Goal: Task Accomplishment & Management: Use online tool/utility

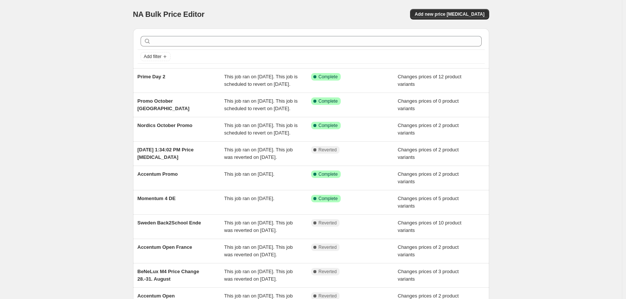
drag, startPoint x: 161, startPoint y: 82, endPoint x: 116, endPoint y: 87, distance: 45.2
click at [95, 91] on div "NA Bulk Price Editor. This page is ready NA Bulk Price Editor Add new price cha…" at bounding box center [311, 193] width 622 height 386
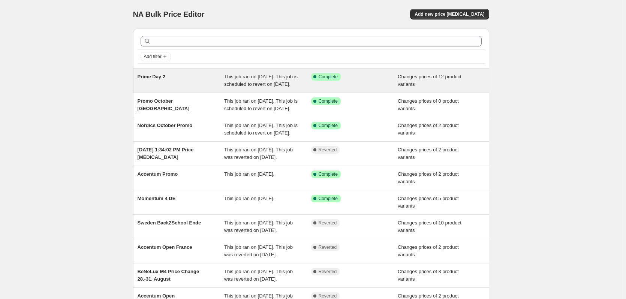
click at [154, 79] on span "Prime Day 2" at bounding box center [152, 77] width 28 height 6
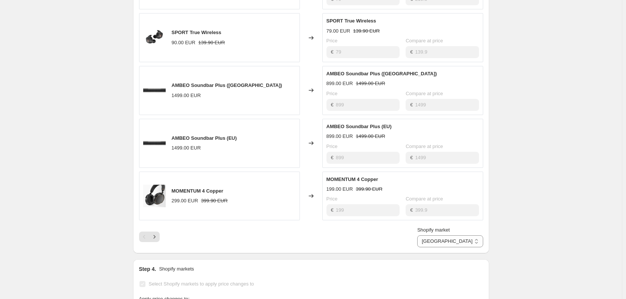
scroll to position [386, 0]
click at [158, 240] on icon "Next" at bounding box center [154, 236] width 7 height 7
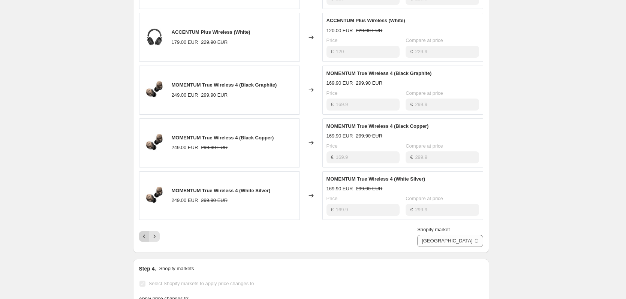
click at [145, 240] on icon "Previous" at bounding box center [144, 236] width 7 height 7
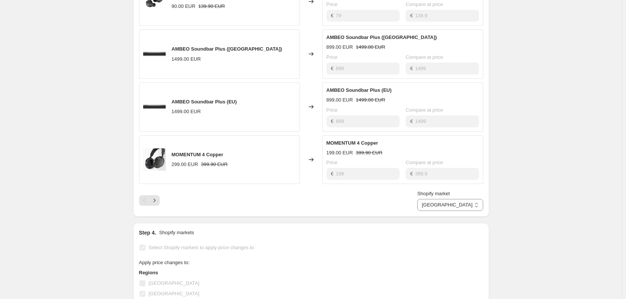
scroll to position [424, 0]
click at [156, 203] on icon "Next" at bounding box center [154, 198] width 7 height 7
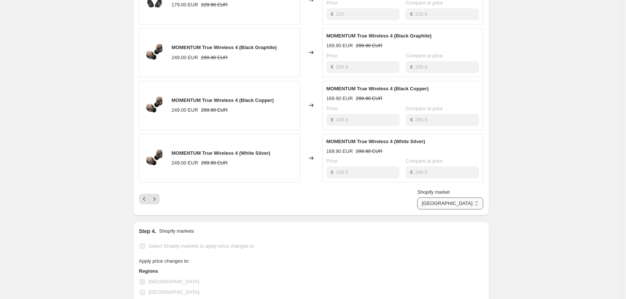
click at [460, 210] on select "[GEOGRAPHIC_DATA] [GEOGRAPHIC_DATA] [GEOGRAPHIC_DATA] [GEOGRAPHIC_DATA] [GEOGRA…" at bounding box center [450, 204] width 66 height 12
click at [452, 210] on select "[GEOGRAPHIC_DATA] [GEOGRAPHIC_DATA] [GEOGRAPHIC_DATA] [GEOGRAPHIC_DATA] [GEOGRA…" at bounding box center [450, 204] width 66 height 12
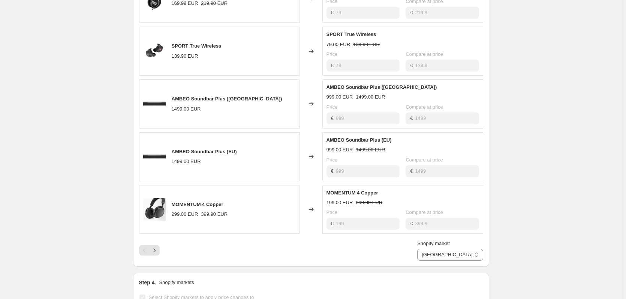
scroll to position [386, 0]
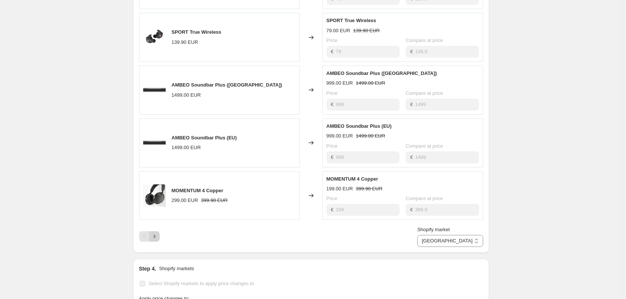
click at [158, 240] on icon "Next" at bounding box center [154, 236] width 7 height 7
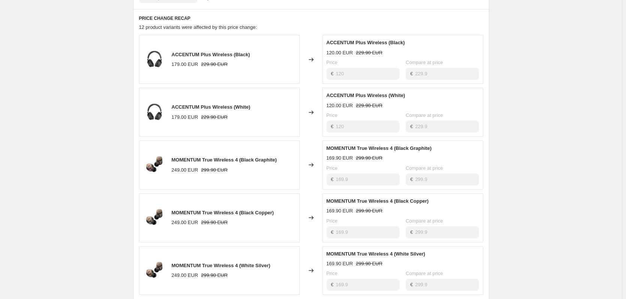
scroll to position [461, 0]
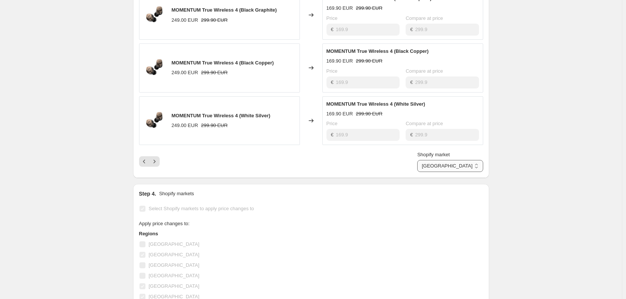
click at [464, 172] on select "[GEOGRAPHIC_DATA] [GEOGRAPHIC_DATA] [GEOGRAPHIC_DATA] [GEOGRAPHIC_DATA] [GEOGRA…" at bounding box center [450, 166] width 66 height 12
click at [450, 172] on select "[GEOGRAPHIC_DATA] [GEOGRAPHIC_DATA] [GEOGRAPHIC_DATA] [GEOGRAPHIC_DATA] [GEOGRA…" at bounding box center [450, 166] width 66 height 12
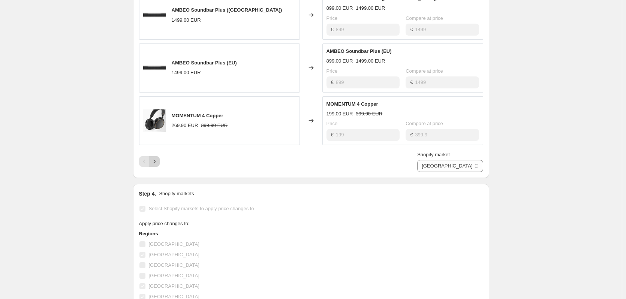
click at [155, 165] on icon "Next" at bounding box center [154, 161] width 7 height 7
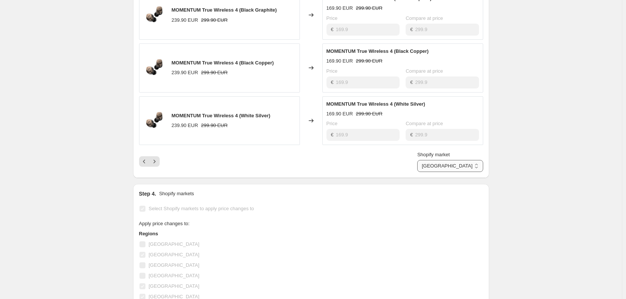
click at [475, 172] on select "[GEOGRAPHIC_DATA] [GEOGRAPHIC_DATA] [GEOGRAPHIC_DATA] [GEOGRAPHIC_DATA] [GEOGRA…" at bounding box center [450, 166] width 66 height 12
click at [452, 172] on select "[GEOGRAPHIC_DATA] [GEOGRAPHIC_DATA] [GEOGRAPHIC_DATA] [GEOGRAPHIC_DATA] [GEOGRA…" at bounding box center [450, 166] width 66 height 12
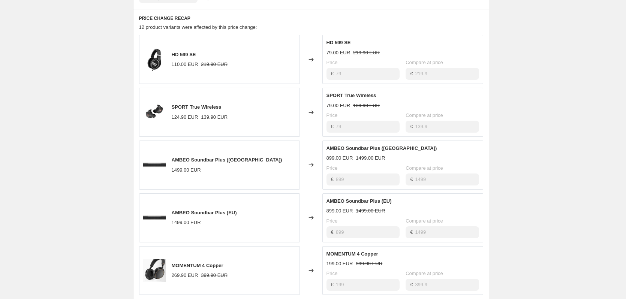
scroll to position [424, 0]
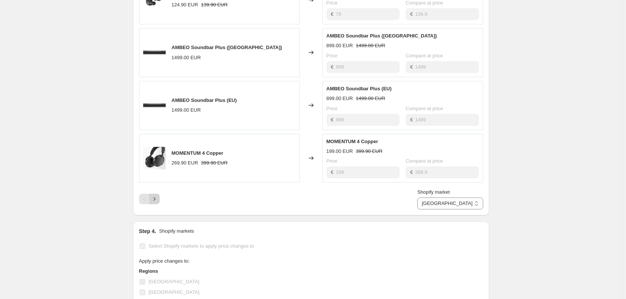
click at [155, 201] on icon "Next" at bounding box center [154, 199] width 2 height 3
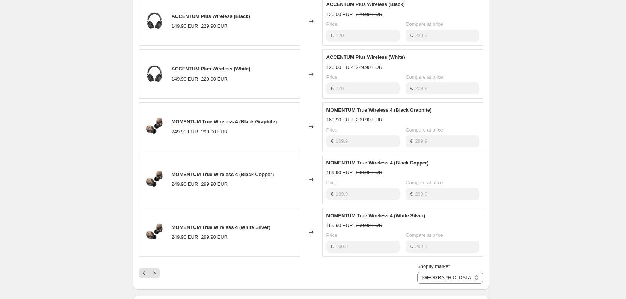
scroll to position [349, 0]
click at [483, 284] on select "[GEOGRAPHIC_DATA] [GEOGRAPHIC_DATA] [GEOGRAPHIC_DATA] [GEOGRAPHIC_DATA] [GEOGRA…" at bounding box center [450, 278] width 66 height 12
click at [443, 284] on select "[GEOGRAPHIC_DATA] [GEOGRAPHIC_DATA] [GEOGRAPHIC_DATA] [GEOGRAPHIC_DATA] [GEOGRA…" at bounding box center [450, 278] width 66 height 12
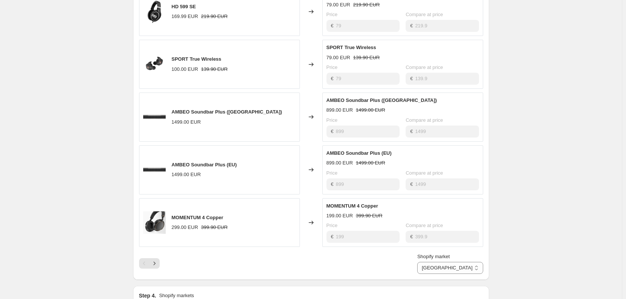
scroll to position [424, 0]
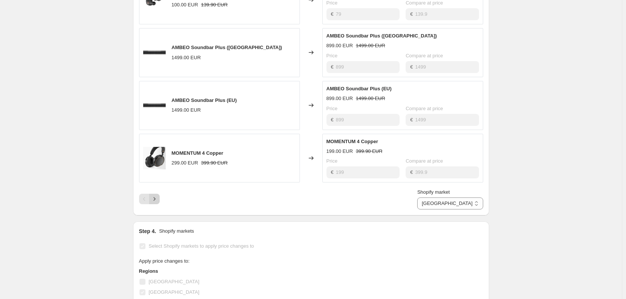
click at [157, 203] on icon "Next" at bounding box center [154, 198] width 7 height 7
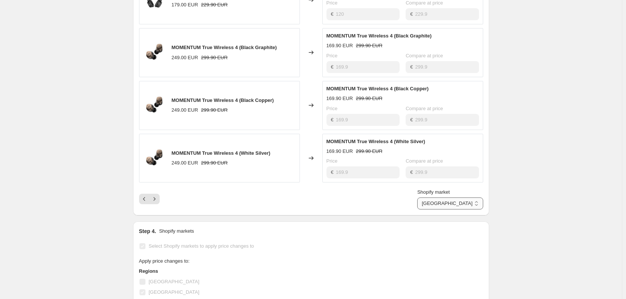
click at [454, 210] on select "[GEOGRAPHIC_DATA] [GEOGRAPHIC_DATA] [GEOGRAPHIC_DATA] [GEOGRAPHIC_DATA] [GEOGRA…" at bounding box center [450, 204] width 66 height 12
click at [452, 210] on select "[GEOGRAPHIC_DATA] [GEOGRAPHIC_DATA] [GEOGRAPHIC_DATA] [GEOGRAPHIC_DATA] [GEOGRA…" at bounding box center [450, 204] width 66 height 12
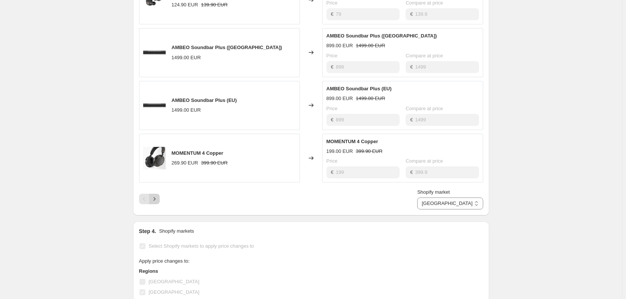
click at [154, 204] on button "Next" at bounding box center [154, 199] width 10 height 10
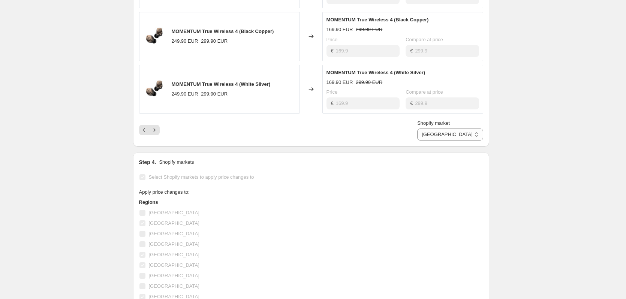
scroll to position [499, 0]
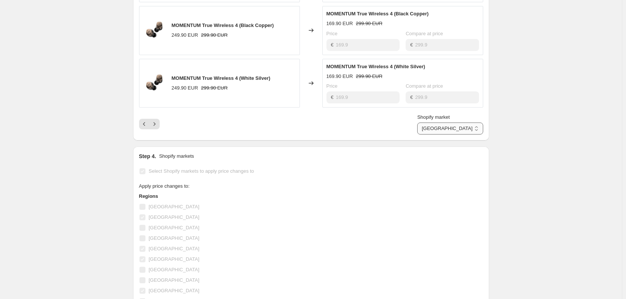
click at [472, 135] on select "[GEOGRAPHIC_DATA] [GEOGRAPHIC_DATA] [GEOGRAPHIC_DATA] [GEOGRAPHIC_DATA] [GEOGRA…" at bounding box center [450, 129] width 66 height 12
select select "6324418"
click at [452, 135] on select "[GEOGRAPHIC_DATA] [GEOGRAPHIC_DATA] [GEOGRAPHIC_DATA] [GEOGRAPHIC_DATA] [GEOGRA…" at bounding box center [450, 129] width 66 height 12
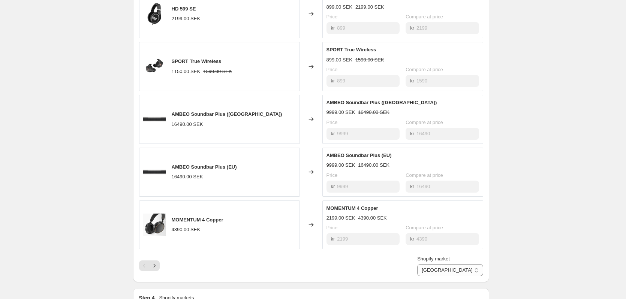
scroll to position [386, 0]
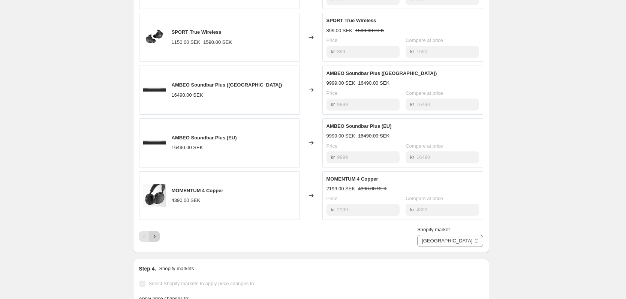
click at [158, 240] on icon "Next" at bounding box center [154, 236] width 7 height 7
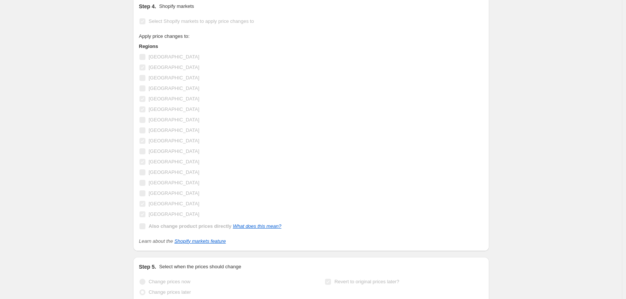
scroll to position [0, 0]
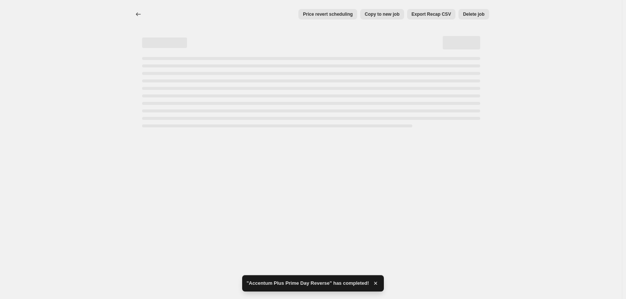
select select "6324418"
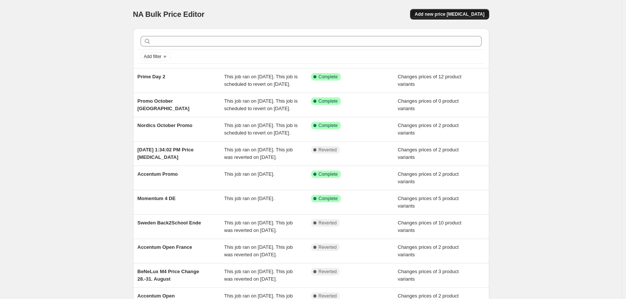
click at [473, 12] on span "Add new price [MEDICAL_DATA]" at bounding box center [450, 14] width 70 height 6
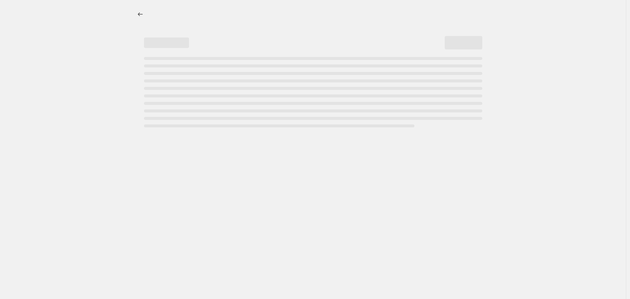
select select "percentage"
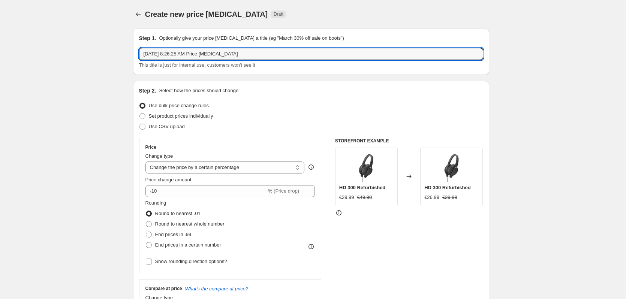
drag, startPoint x: 238, startPoint y: 56, endPoint x: -15, endPoint y: 52, distance: 253.4
click at [0, 52] on html "Home Settings Plans Skip to content Create new price change job. This page is r…" at bounding box center [313, 149] width 626 height 299
type input "Accentum Plus Prime Day Reverse"
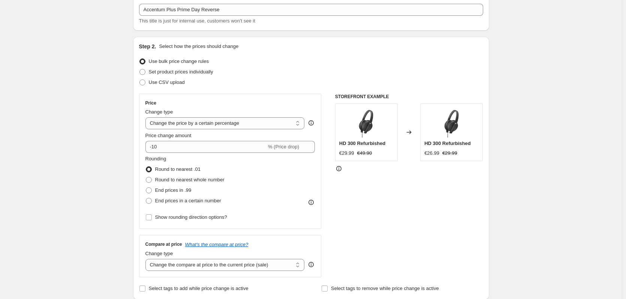
scroll to position [37, 0]
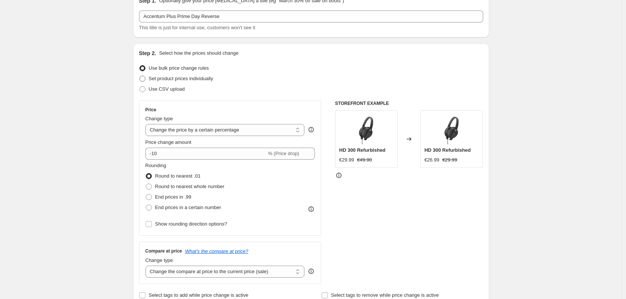
click at [204, 78] on span "Set product prices individually" at bounding box center [181, 79] width 64 height 6
click at [140, 76] on input "Set product prices individually" at bounding box center [139, 76] width 0 height 0
radio input "true"
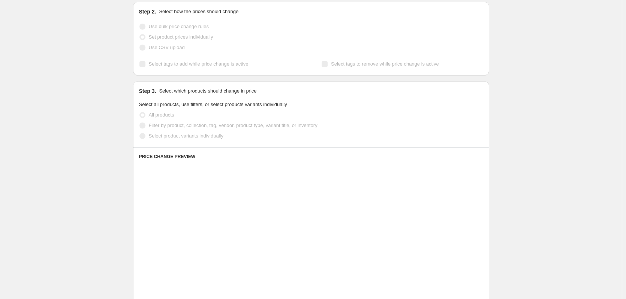
scroll to position [112, 0]
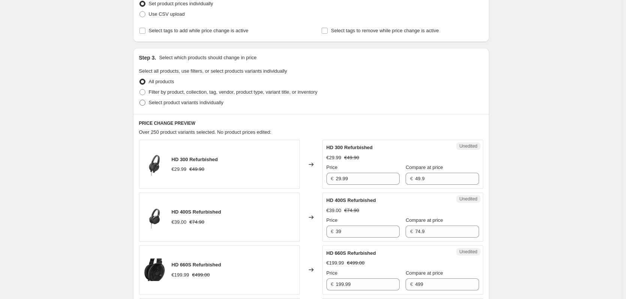
click at [173, 107] on label "Select product variants individually" at bounding box center [181, 102] width 84 height 10
click at [140, 100] on input "Select product variants individually" at bounding box center [139, 100] width 0 height 0
radio input "true"
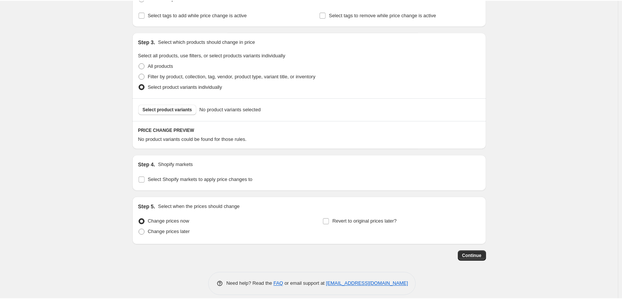
scroll to position [136, 0]
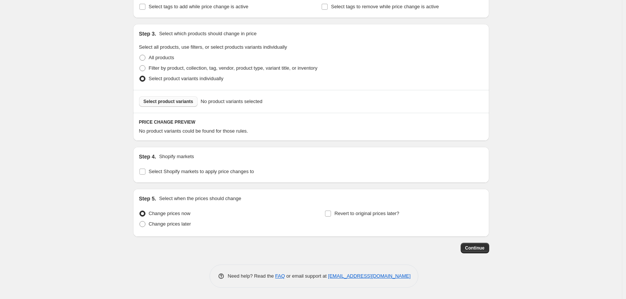
click at [160, 101] on span "Select product variants" at bounding box center [169, 102] width 50 height 6
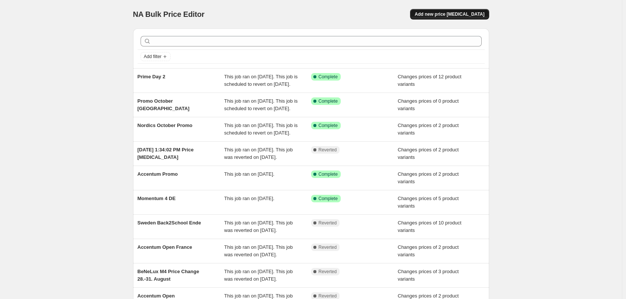
click at [489, 16] on button "Add new price [MEDICAL_DATA]" at bounding box center [449, 14] width 79 height 10
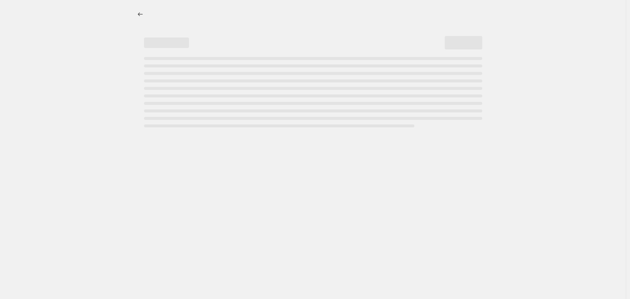
select select "percentage"
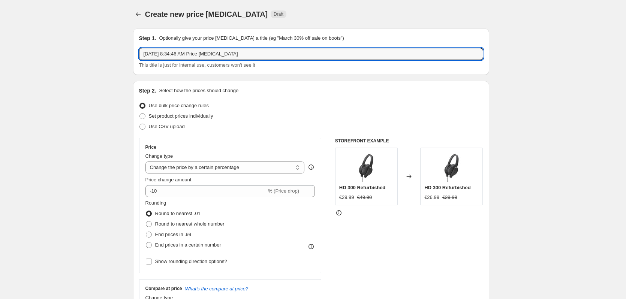
drag, startPoint x: 255, startPoint y: 54, endPoint x: -44, endPoint y: 25, distance: 300.5
click at [0, 25] on html "Home Settings Plans Skip to content Create new price [MEDICAL_DATA]. This page …" at bounding box center [313, 149] width 626 height 299
type input "Accentum Plus Prime Day Reverse"
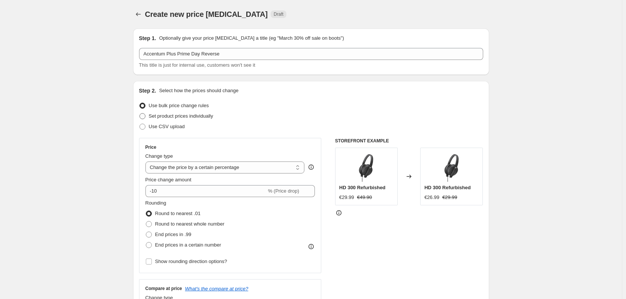
click at [196, 120] on label "Set product prices individually" at bounding box center [176, 116] width 74 height 10
click at [140, 114] on input "Set product prices individually" at bounding box center [139, 113] width 0 height 0
radio input "true"
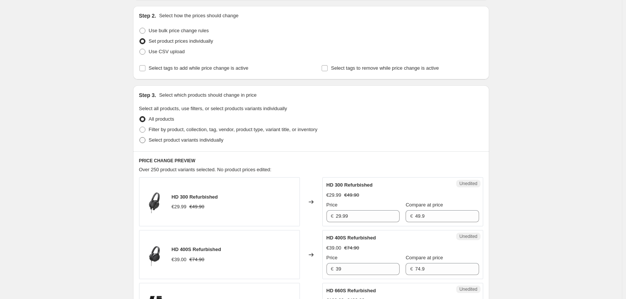
click at [189, 139] on span "Select product variants individually" at bounding box center [186, 140] width 75 height 6
click at [140, 138] on input "Select product variants individually" at bounding box center [139, 137] width 0 height 0
radio input "true"
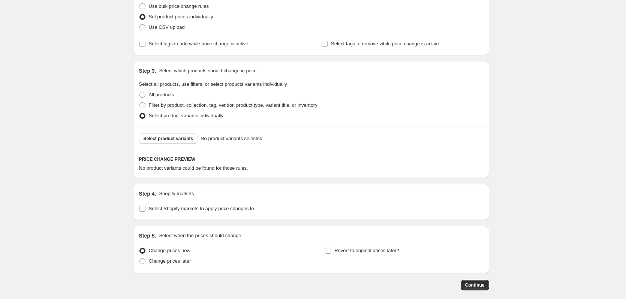
scroll to position [112, 0]
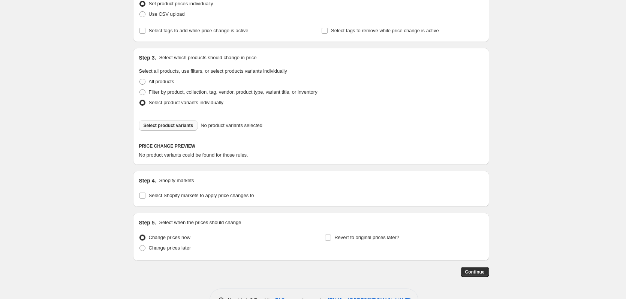
click at [184, 126] on span "Select product variants" at bounding box center [169, 126] width 50 height 6
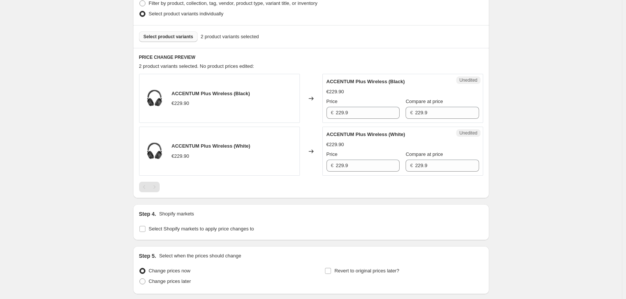
scroll to position [225, 0]
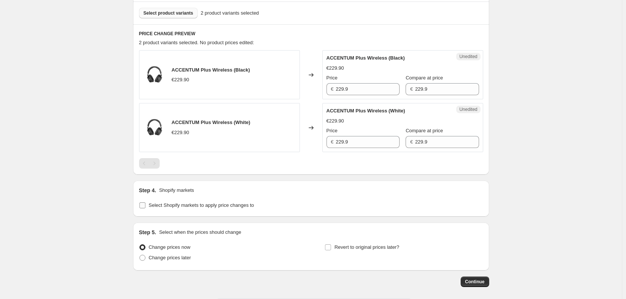
click at [150, 204] on label "Select Shopify markets to apply price changes to" at bounding box center [196, 205] width 115 height 10
click at [145, 204] on input "Select Shopify markets to apply price changes to" at bounding box center [142, 205] width 6 height 6
checkbox input "true"
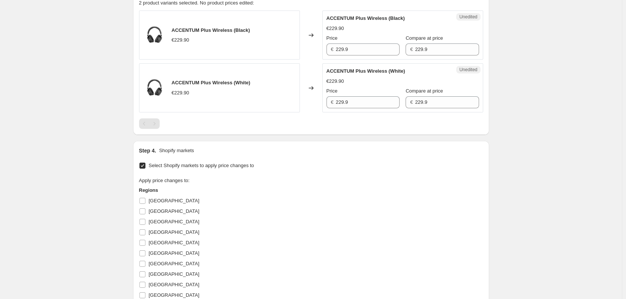
scroll to position [375, 0]
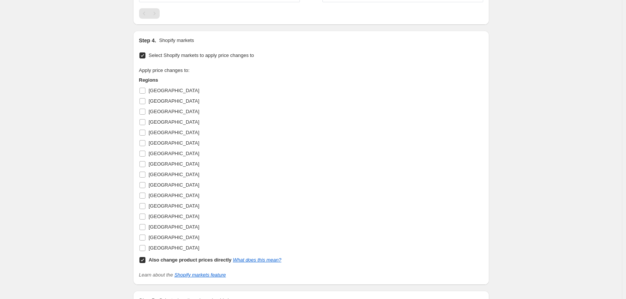
click at [177, 261] on b "Also change product prices directly" at bounding box center [190, 260] width 83 height 6
click at [145, 261] on input "Also change product prices directly What does this mean?" at bounding box center [142, 260] width 6 height 6
checkbox input "false"
click at [151, 91] on span "[GEOGRAPHIC_DATA]" at bounding box center [174, 91] width 51 height 6
click at [145, 91] on input "[GEOGRAPHIC_DATA]" at bounding box center [142, 91] width 6 height 6
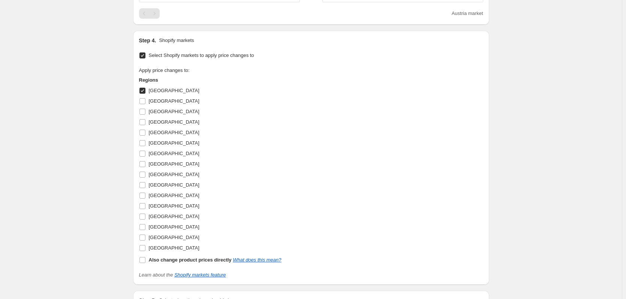
click at [157, 90] on span "[GEOGRAPHIC_DATA]" at bounding box center [174, 91] width 51 height 6
click at [145, 90] on input "[GEOGRAPHIC_DATA]" at bounding box center [142, 91] width 6 height 6
checkbox input "false"
click at [160, 104] on span "[GEOGRAPHIC_DATA]" at bounding box center [174, 101] width 51 height 6
click at [145, 104] on input "[GEOGRAPHIC_DATA]" at bounding box center [142, 101] width 6 height 6
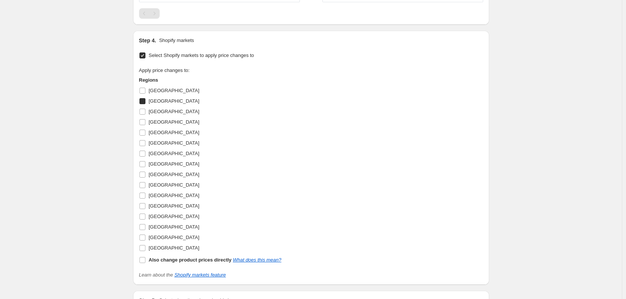
checkbox input "true"
click at [161, 132] on span "[GEOGRAPHIC_DATA]" at bounding box center [174, 133] width 51 height 6
click at [145, 132] on input "[GEOGRAPHIC_DATA]" at bounding box center [142, 133] width 6 height 6
checkbox input "true"
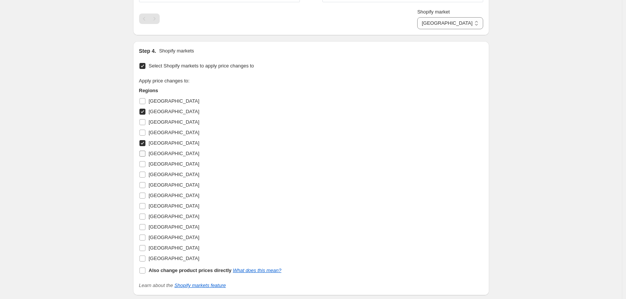
click at [160, 154] on span "[GEOGRAPHIC_DATA]" at bounding box center [174, 154] width 51 height 6
click at [145, 154] on input "[GEOGRAPHIC_DATA]" at bounding box center [142, 154] width 6 height 6
checkbox input "true"
click at [154, 186] on span "[GEOGRAPHIC_DATA]" at bounding box center [174, 185] width 51 height 6
click at [145, 186] on input "[GEOGRAPHIC_DATA]" at bounding box center [142, 185] width 6 height 6
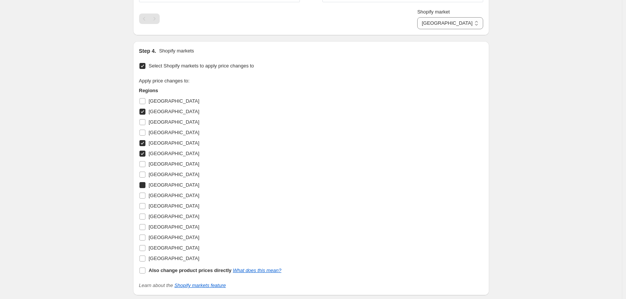
checkbox input "true"
click at [169, 205] on span "[GEOGRAPHIC_DATA]" at bounding box center [174, 206] width 51 height 6
click at [145, 205] on input "[GEOGRAPHIC_DATA]" at bounding box center [142, 206] width 6 height 6
checkbox input "true"
click at [155, 249] on span "[GEOGRAPHIC_DATA]" at bounding box center [174, 248] width 51 height 6
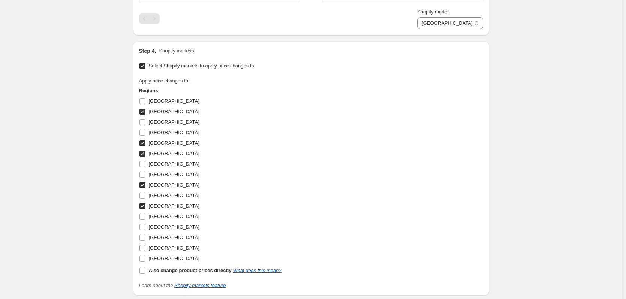
click at [145, 249] on input "[GEOGRAPHIC_DATA]" at bounding box center [142, 248] width 6 height 6
checkbox input "true"
click at [155, 256] on span "[GEOGRAPHIC_DATA]" at bounding box center [174, 259] width 51 height 6
click at [145, 256] on input "[GEOGRAPHIC_DATA]" at bounding box center [142, 259] width 6 height 6
checkbox input "true"
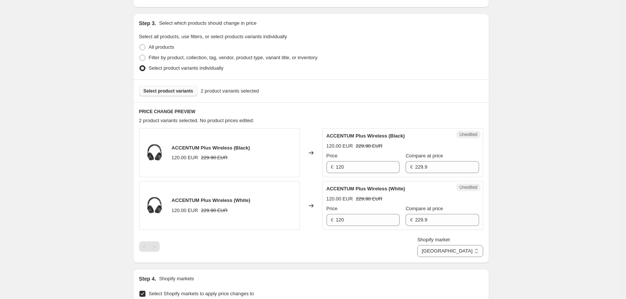
scroll to position [150, 0]
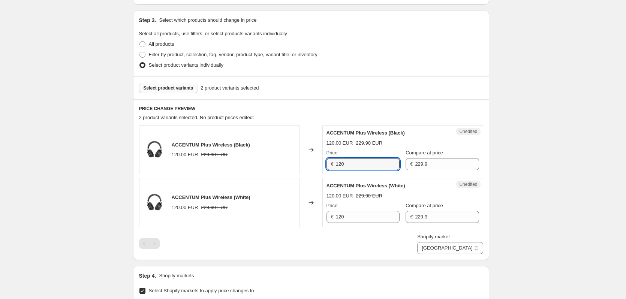
drag, startPoint x: 355, startPoint y: 160, endPoint x: 310, endPoint y: 160, distance: 45.7
click at [310, 160] on div "ACCENTUM Plus Wireless (Black) 120.00 EUR 229.90 EUR Changed to Unedited ACCENT…" at bounding box center [311, 149] width 344 height 49
type input "179"
click at [362, 226] on div "Unedited ACCENTUM Plus Wireless (White) 120.00 EUR 229.90 EUR Price € 120 Compa…" at bounding box center [402, 202] width 161 height 49
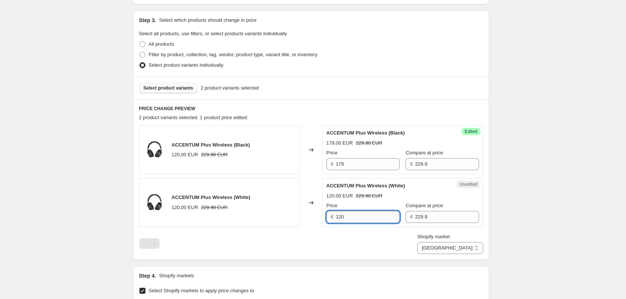
click at [364, 217] on input "120" at bounding box center [368, 217] width 64 height 12
type input "179"
click at [527, 209] on div "Create new price [MEDICAL_DATA]. This page is ready Create new price [MEDICAL_D…" at bounding box center [311, 243] width 622 height 786
click at [479, 250] on select "[GEOGRAPHIC_DATA] [GEOGRAPHIC_DATA] [GEOGRAPHIC_DATA] [GEOGRAPHIC_DATA] [GEOGRA…" at bounding box center [450, 248] width 66 height 12
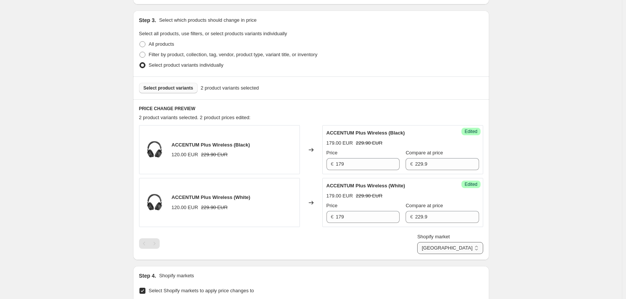
select select "6193346"
click at [452, 254] on select "[GEOGRAPHIC_DATA] [GEOGRAPHIC_DATA] [GEOGRAPHIC_DATA] [GEOGRAPHIC_DATA] [GEOGRA…" at bounding box center [450, 248] width 66 height 12
click at [363, 163] on input "120" at bounding box center [368, 164] width 64 height 12
type input "179"
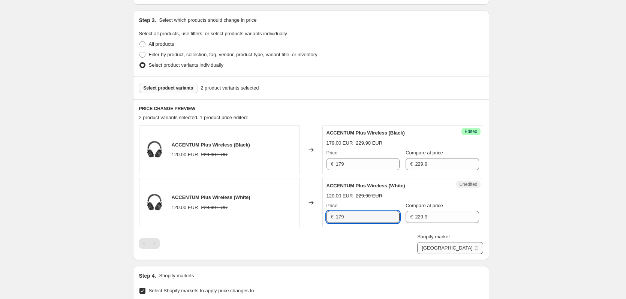
type input "179"
click at [464, 250] on select "[GEOGRAPHIC_DATA] [GEOGRAPHIC_DATA] [GEOGRAPHIC_DATA] [GEOGRAPHIC_DATA] [GEOGRA…" at bounding box center [450, 248] width 66 height 12
select select "6062274"
click at [450, 254] on select "[GEOGRAPHIC_DATA] [GEOGRAPHIC_DATA] [GEOGRAPHIC_DATA] [GEOGRAPHIC_DATA] [GEOGRA…" at bounding box center [450, 248] width 66 height 12
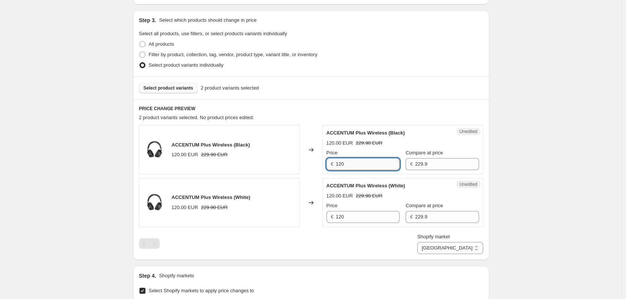
click at [348, 165] on input "120" at bounding box center [368, 164] width 64 height 12
type input "159.90"
click at [347, 210] on div "Price € 120" at bounding box center [362, 212] width 73 height 21
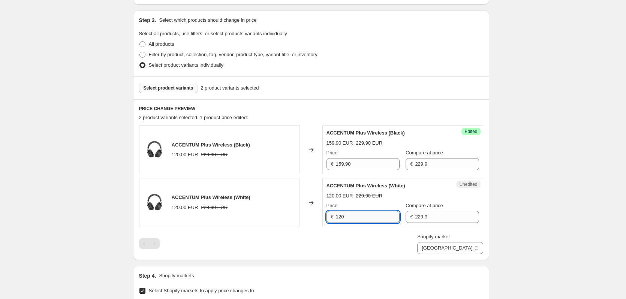
click at [351, 216] on input "120" at bounding box center [368, 217] width 64 height 12
type input "159.90"
click at [459, 248] on select "[GEOGRAPHIC_DATA] [GEOGRAPHIC_DATA] [GEOGRAPHIC_DATA] [GEOGRAPHIC_DATA] [GEOGRA…" at bounding box center [450, 248] width 66 height 12
select select "20031144130"
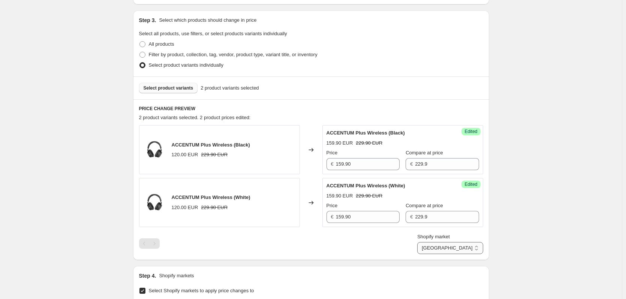
click at [452, 254] on select "[GEOGRAPHIC_DATA] [GEOGRAPHIC_DATA] [GEOGRAPHIC_DATA] [GEOGRAPHIC_DATA] [GEOGRA…" at bounding box center [450, 248] width 66 height 12
click at [360, 168] on input "120" at bounding box center [368, 164] width 64 height 12
type input "149.90"
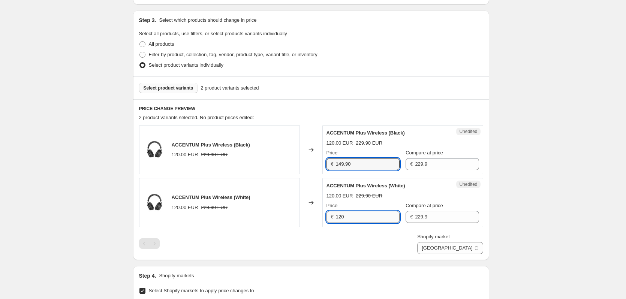
click at [373, 221] on input "120" at bounding box center [368, 217] width 64 height 12
type input "149.9"
click at [465, 252] on select "[GEOGRAPHIC_DATA] [GEOGRAPHIC_DATA] [GEOGRAPHIC_DATA] [GEOGRAPHIC_DATA] [GEOGRA…" at bounding box center [450, 248] width 66 height 12
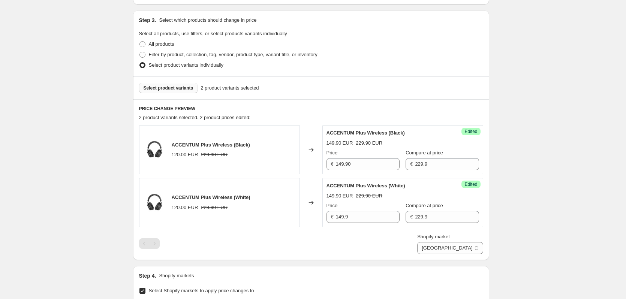
select select "6291650"
click at [443, 254] on select "[GEOGRAPHIC_DATA] [GEOGRAPHIC_DATA] [GEOGRAPHIC_DATA] [GEOGRAPHIC_DATA] [GEOGRA…" at bounding box center [450, 248] width 66 height 12
click at [343, 160] on input "120" at bounding box center [368, 164] width 64 height 12
type input "179"
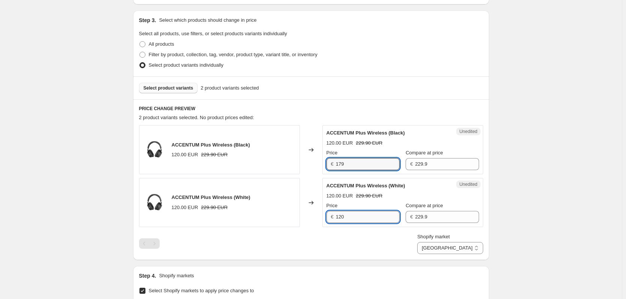
click at [362, 221] on input "120" at bounding box center [368, 217] width 64 height 12
type input "179"
click at [377, 165] on input "179" at bounding box center [368, 164] width 64 height 12
click at [377, 165] on input "179.9" at bounding box center [368, 164] width 64 height 12
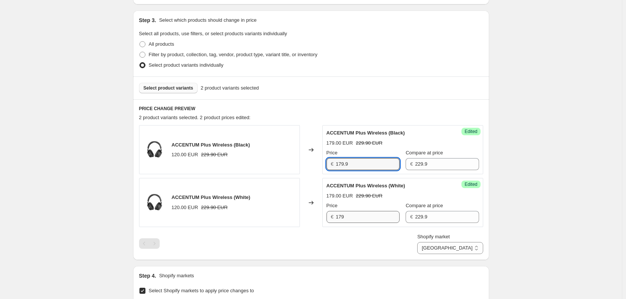
type input "179.9"
click at [359, 217] on input "179" at bounding box center [368, 217] width 64 height 12
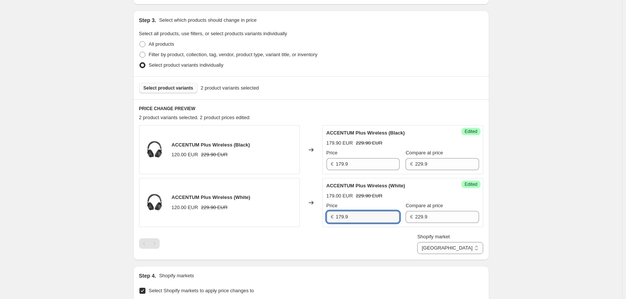
type input "179.9"
click at [468, 254] on div "PRICE CHANGE PREVIEW 2 product variants selected. 2 product prices edited: ACCE…" at bounding box center [311, 179] width 356 height 161
click at [466, 247] on select "[GEOGRAPHIC_DATA] [GEOGRAPHIC_DATA] [GEOGRAPHIC_DATA] [GEOGRAPHIC_DATA] [GEOGRA…" at bounding box center [450, 248] width 66 height 12
select select "20031013058"
click at [452, 254] on select "[GEOGRAPHIC_DATA] [GEOGRAPHIC_DATA] [GEOGRAPHIC_DATA] [GEOGRAPHIC_DATA] [GEOGRA…" at bounding box center [450, 248] width 66 height 12
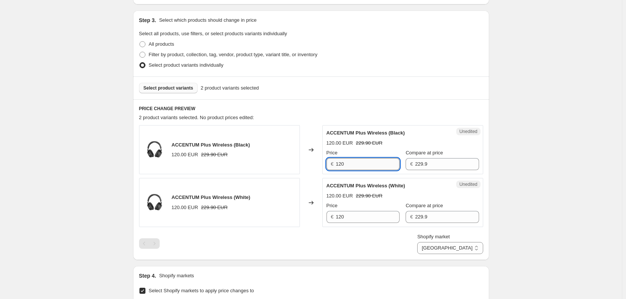
click at [345, 159] on input "120" at bounding box center [368, 164] width 64 height 12
type input "179.99"
click at [388, 215] on input "120" at bounding box center [368, 217] width 64 height 12
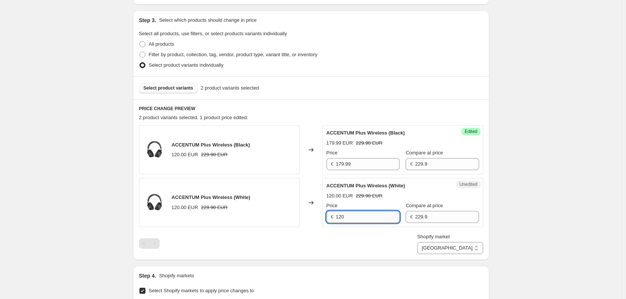
click at [388, 215] on input "120" at bounding box center [368, 217] width 64 height 12
type input "179.99"
click at [467, 254] on select "[GEOGRAPHIC_DATA] [GEOGRAPHIC_DATA] [GEOGRAPHIC_DATA] [GEOGRAPHIC_DATA] [GEOGRA…" at bounding box center [450, 248] width 66 height 12
select select "6324418"
click at [452, 254] on select "[GEOGRAPHIC_DATA] [GEOGRAPHIC_DATA] [GEOGRAPHIC_DATA] [GEOGRAPHIC_DATA] [GEOGRA…" at bounding box center [450, 248] width 66 height 12
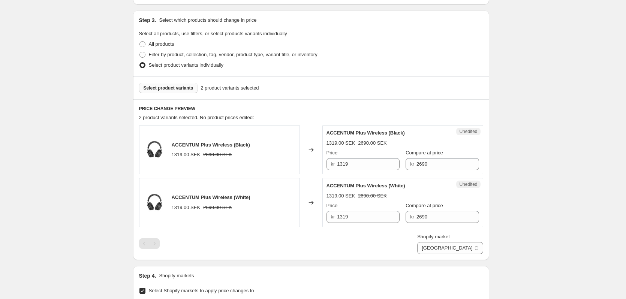
click at [365, 158] on div "Price kr 1319" at bounding box center [362, 159] width 73 height 21
click at [358, 160] on input "1319" at bounding box center [368, 164] width 63 height 12
drag, startPoint x: 366, startPoint y: 163, endPoint x: 329, endPoint y: 166, distance: 37.6
click at [329, 166] on div "kr 1690" at bounding box center [362, 164] width 73 height 12
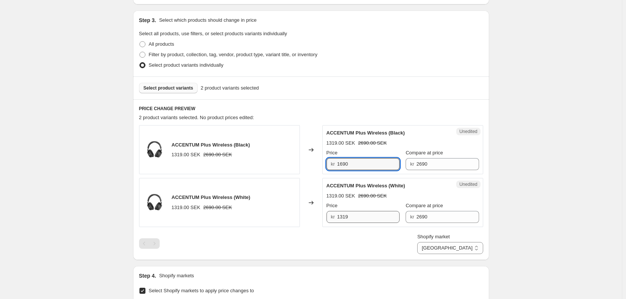
type input "1690"
click at [368, 217] on input "1319" at bounding box center [368, 217] width 63 height 12
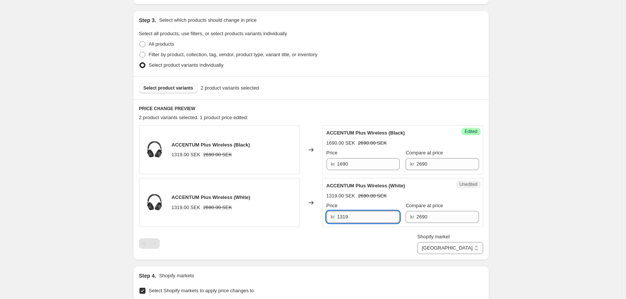
click at [368, 217] on input "1319" at bounding box center [368, 217] width 63 height 12
paste input "690"
type input "1690"
click at [508, 196] on div "Create new price [MEDICAL_DATA]. This page is ready Create new price [MEDICAL_D…" at bounding box center [311, 243] width 622 height 786
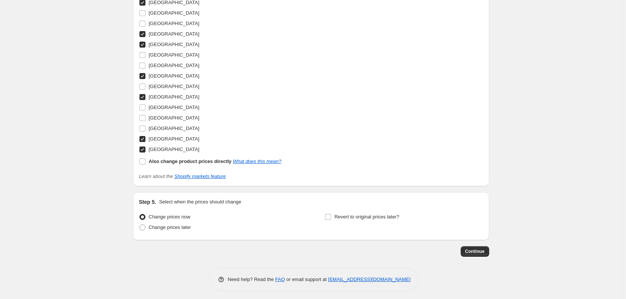
scroll to position [487, 0]
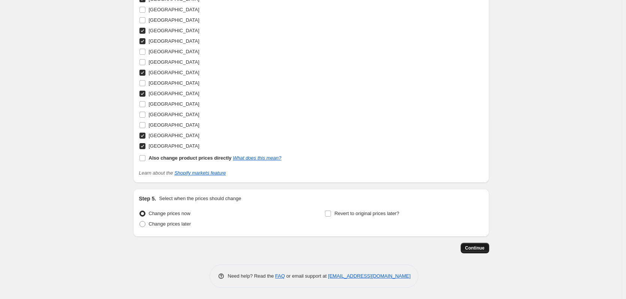
click at [483, 251] on span "Continue" at bounding box center [474, 248] width 19 height 6
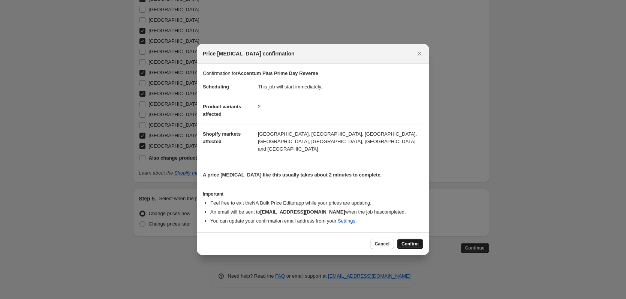
click at [407, 241] on span "Confirm" at bounding box center [409, 244] width 17 height 6
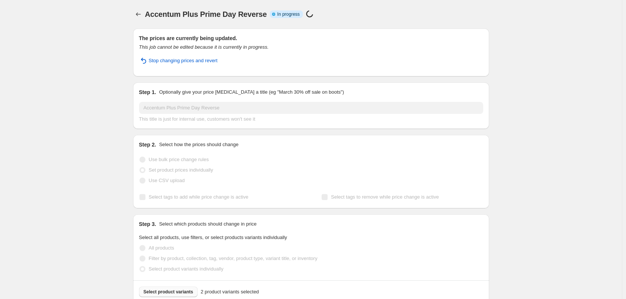
click at [299, 0] on div "Accentum Plus Prime Day Reverse. This page is ready Accentum Plus Prime Day Rev…" at bounding box center [311, 14] width 356 height 28
